Goal: Information Seeking & Learning: Learn about a topic

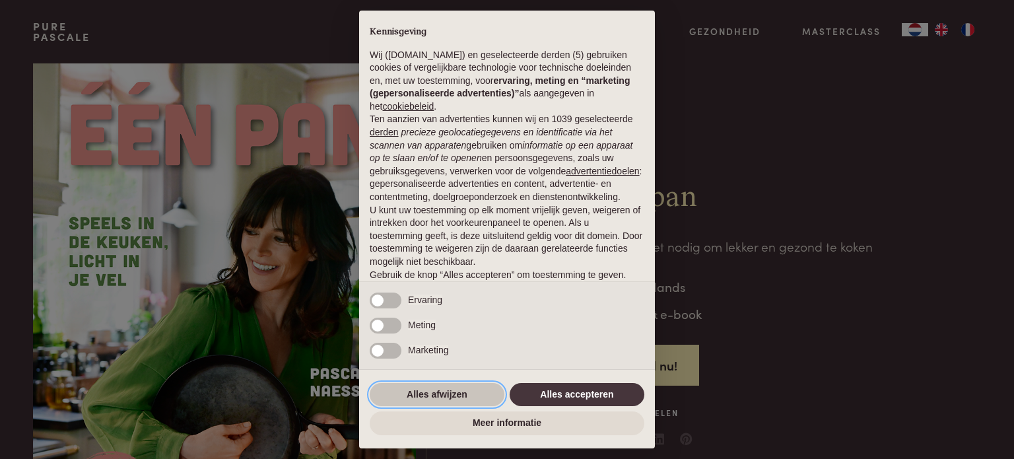
click at [441, 392] on button "Alles afwijzen" at bounding box center [437, 395] width 135 height 24
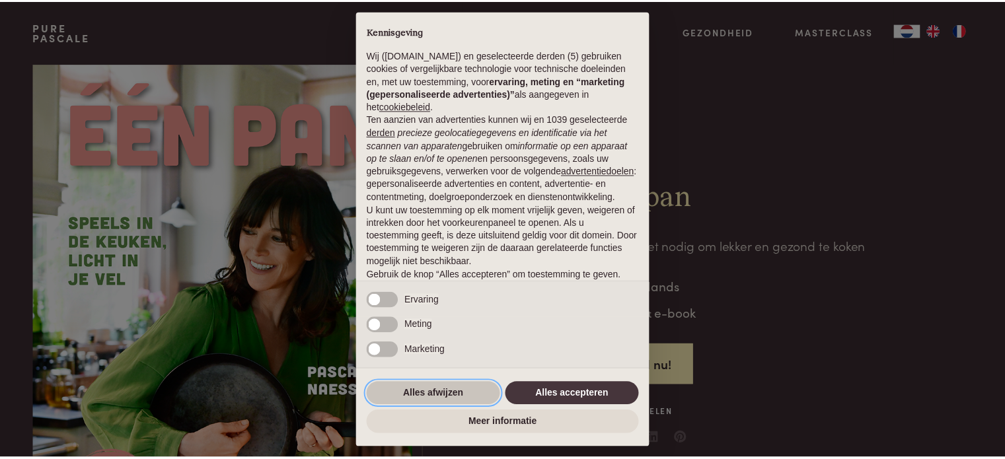
scroll to position [71, 0]
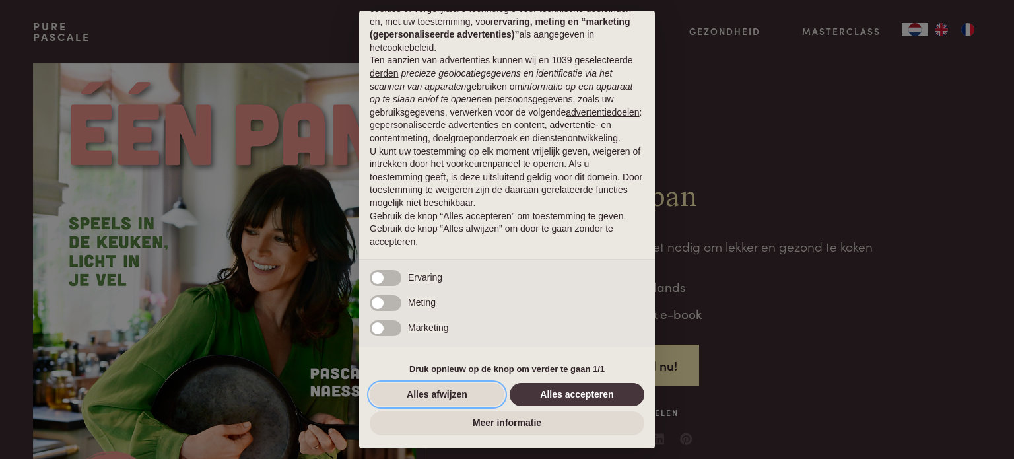
click at [441, 392] on button "Alles afwijzen" at bounding box center [437, 395] width 135 height 24
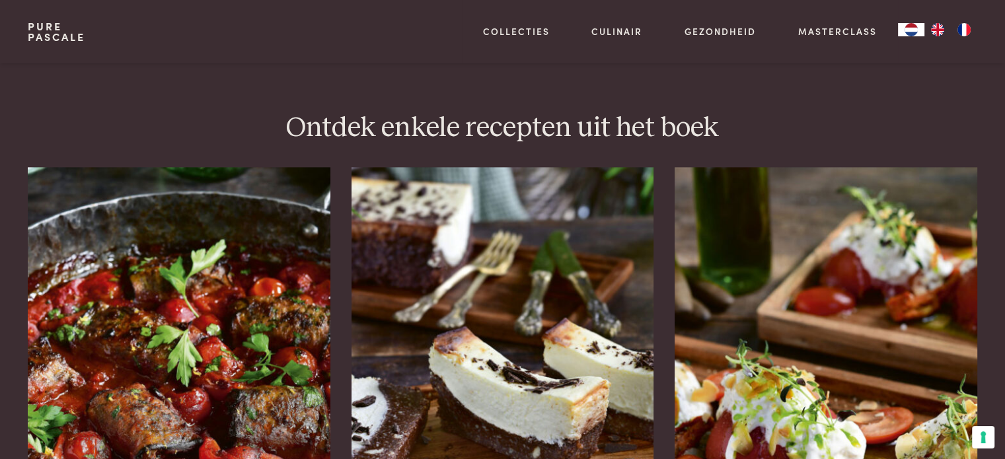
scroll to position [1682, 0]
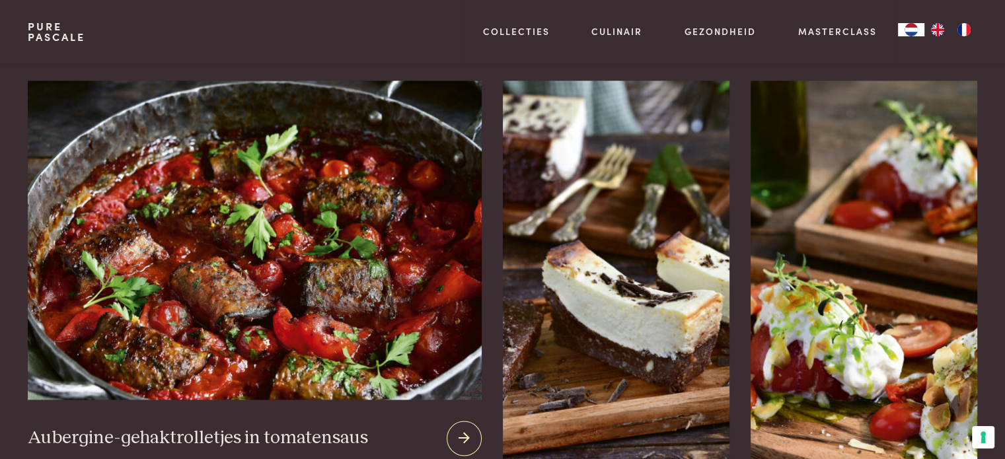
click at [271, 239] on img at bounding box center [254, 240] width 453 height 319
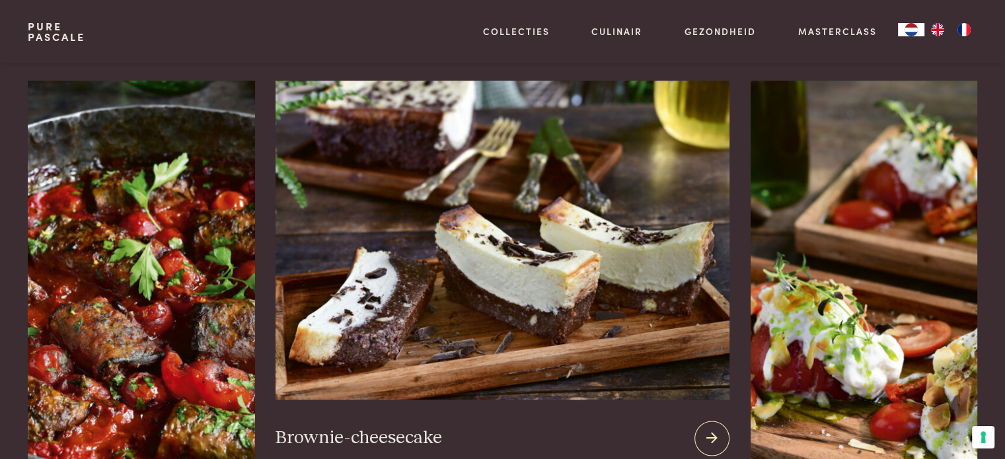
click at [485, 234] on img at bounding box center [501, 240] width 453 height 319
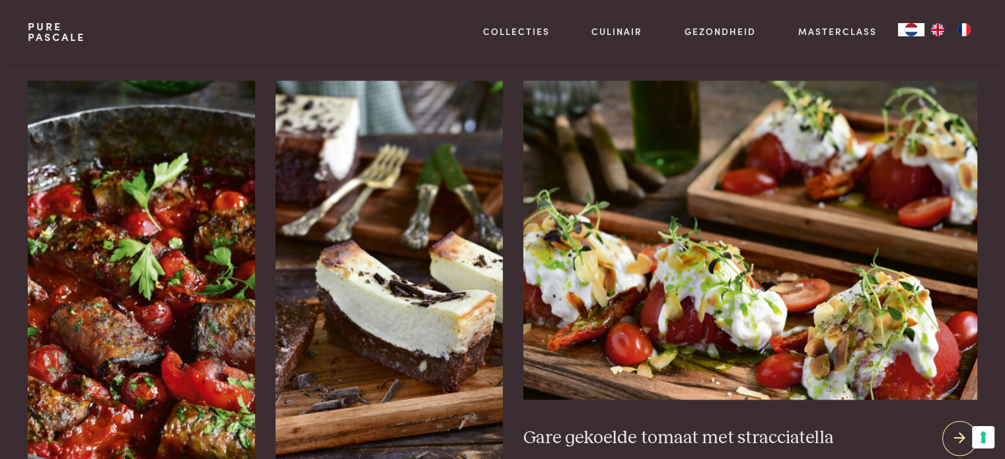
click at [955, 429] on icon at bounding box center [959, 438] width 11 height 19
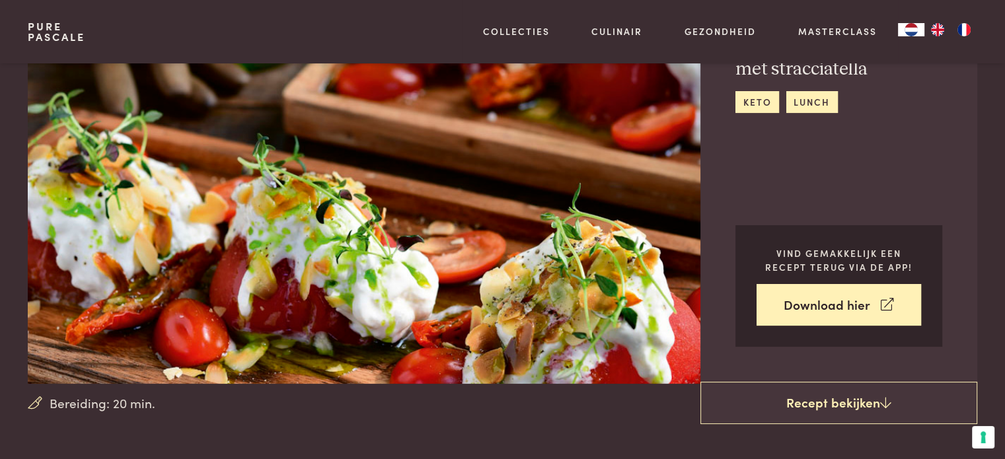
scroll to position [66, 0]
